Goal: Task Accomplishment & Management: Use online tool/utility

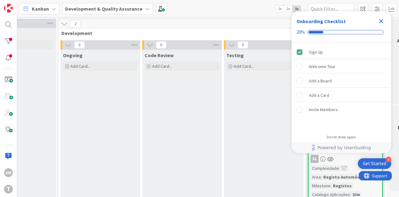
scroll to position [0, 321]
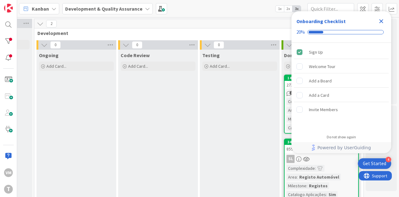
click at [378, 22] on icon "Close Checklist" at bounding box center [381, 20] width 7 height 7
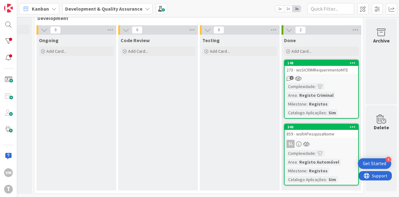
scroll to position [0, 0]
click at [332, 66] on div "273 - wsSICRIMRequerimentoMTE" at bounding box center [322, 70] width 74 height 8
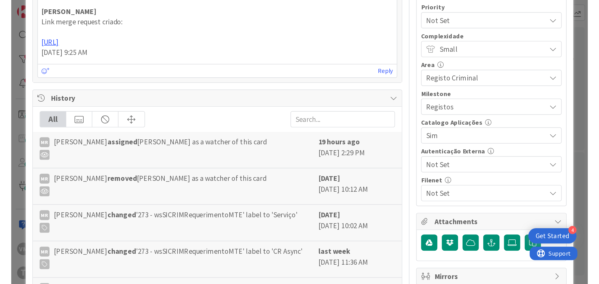
scroll to position [62, 0]
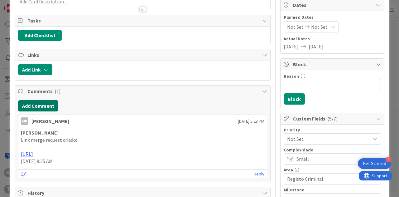
click at [48, 108] on button "Add Comment" at bounding box center [38, 105] width 40 height 11
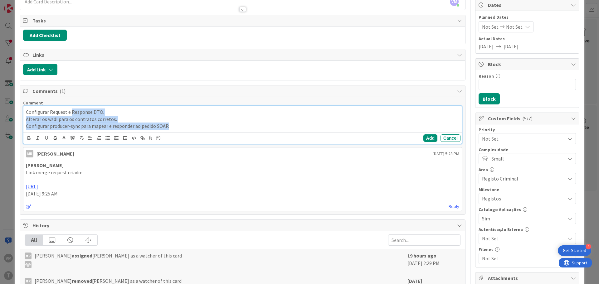
click at [71, 111] on p "Configurar Request e Response DTO." at bounding box center [242, 111] width 433 height 7
click at [102, 139] on button "button" at bounding box center [98, 137] width 9 height 7
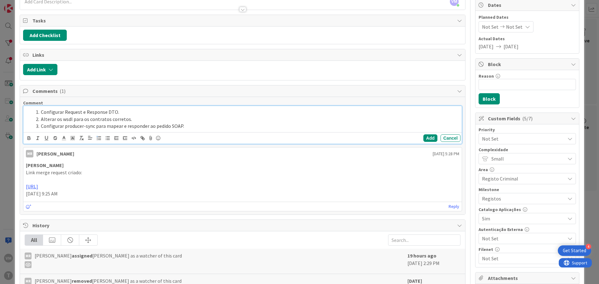
click at [195, 129] on li "Configurar producer-sync para mapear e responder ao pedido SOAP." at bounding box center [246, 126] width 426 height 7
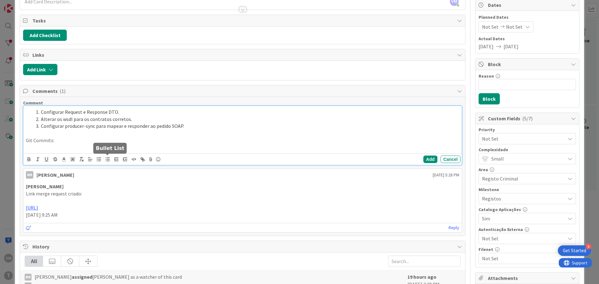
click at [108, 159] on line "button" at bounding box center [108, 159] width 3 height 0
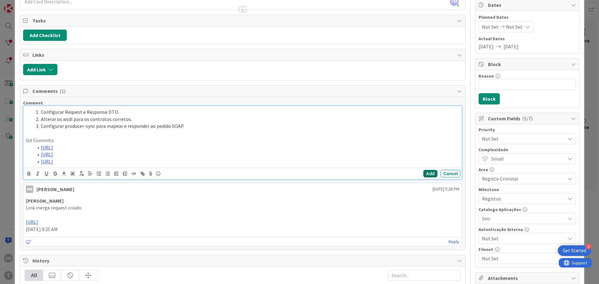
click at [399, 175] on button "Add" at bounding box center [430, 173] width 14 height 7
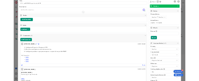
scroll to position [0, 0]
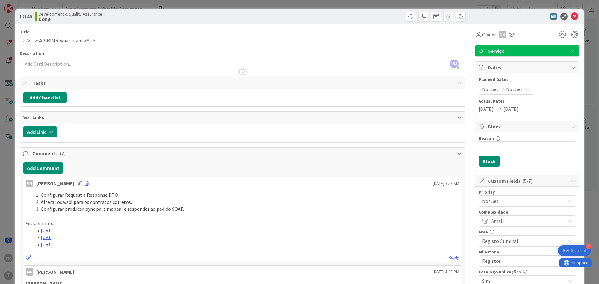
click at [399, 51] on span "Serviço" at bounding box center [528, 50] width 80 height 7
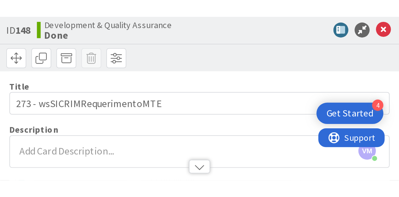
scroll to position [0, 118]
